Goal: Navigation & Orientation: Find specific page/section

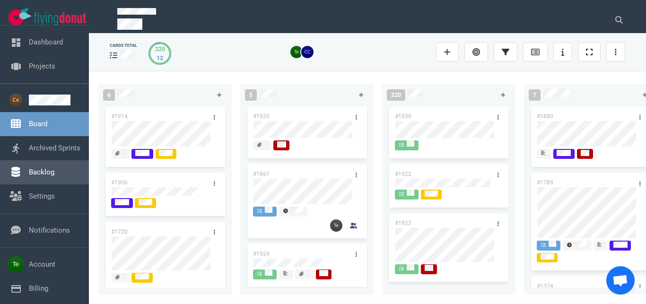
click at [48, 174] on link "Backlog" at bounding box center [42, 172] width 26 height 9
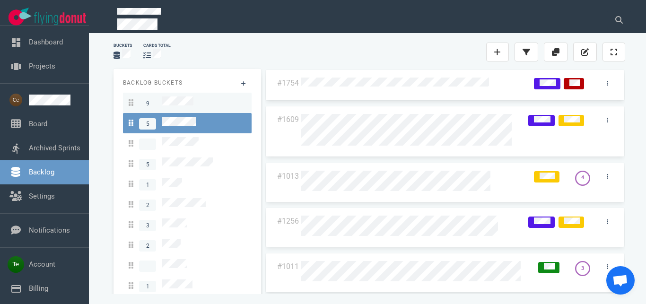
click at [195, 101] on div "9" at bounding box center [187, 103] width 117 height 13
